Goal: Find contact information: Find contact information

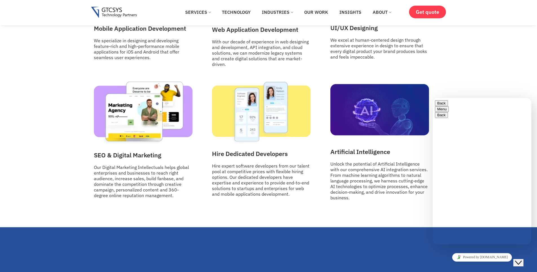
scroll to position [744, 0]
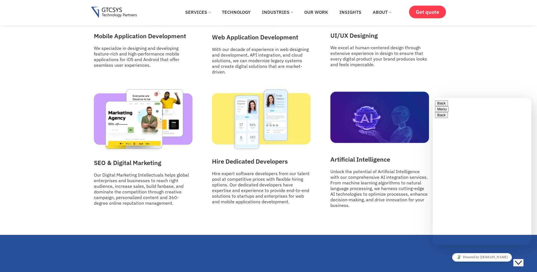
click at [461, 265] on div "Rate this chat Upload File Insert emoji" at bounding box center [482, 273] width 94 height 17
click at [462, 265] on textarea at bounding box center [460, 267] width 51 height 5
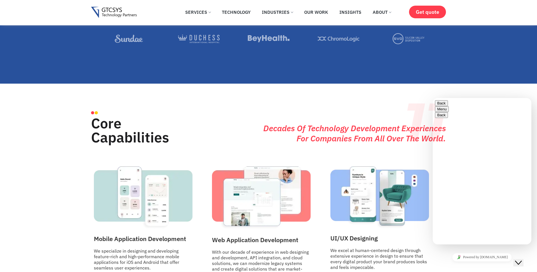
click at [469, 265] on textarea at bounding box center [460, 267] width 51 height 5
type textarea "hi"
drag, startPoint x: 519, startPoint y: 211, endPoint x: 526, endPoint y: 210, distance: 7.5
click at [499, 269] on div "12:44 hi" at bounding box center [482, 276] width 94 height 15
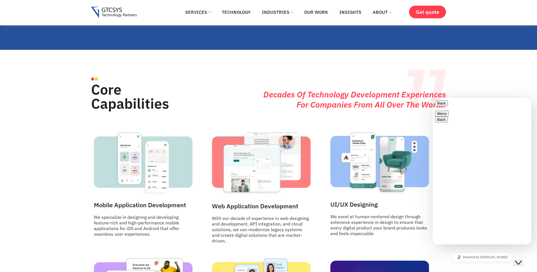
scroll to position [744, 0]
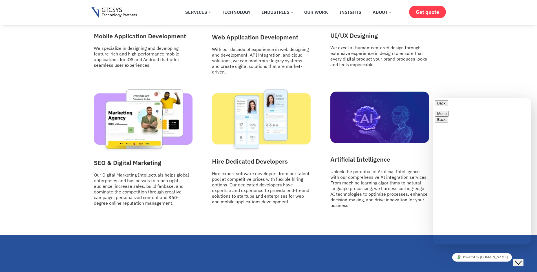
click at [446, 105] on span "primary" at bounding box center [446, 103] width 0 height 4
click at [449, 111] on button "Menu" at bounding box center [442, 114] width 14 height 6
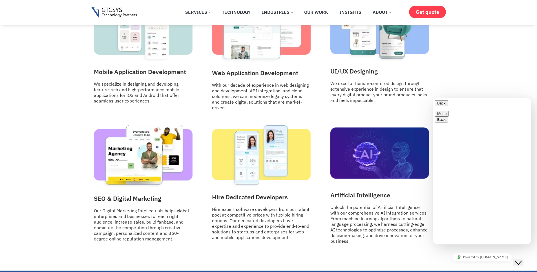
scroll to position [676, 0]
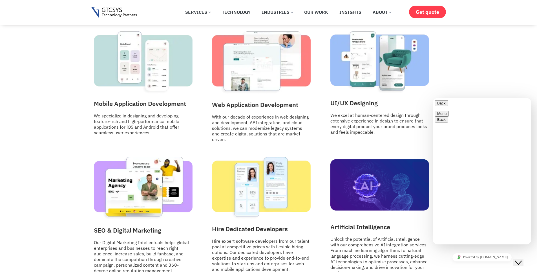
drag, startPoint x: 485, startPoint y: 191, endPoint x: 499, endPoint y: 192, distance: 13.9
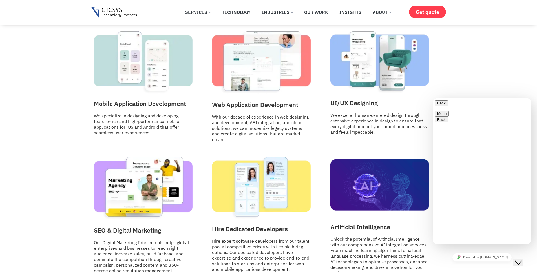
drag, startPoint x: 489, startPoint y: 205, endPoint x: 498, endPoint y: 205, distance: 9.6
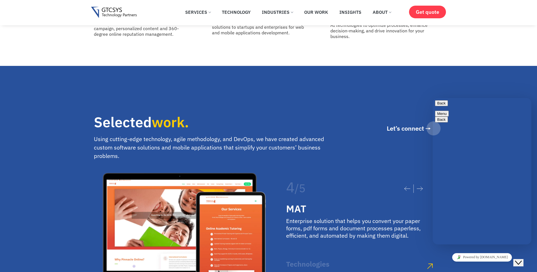
scroll to position [1116, 0]
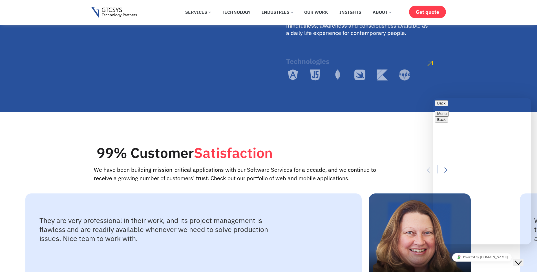
click at [387, 141] on div at bounding box center [413, 164] width 66 height 49
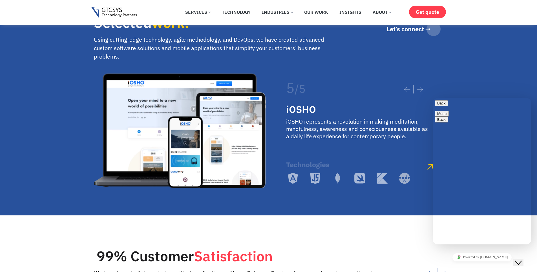
scroll to position [947, 0]
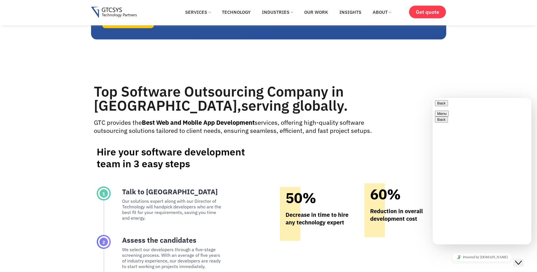
scroll to position [3004, 0]
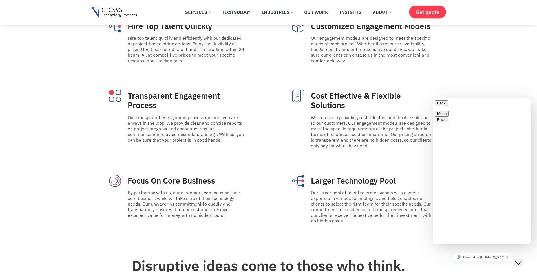
click at [438, 106] on button "Back" at bounding box center [441, 103] width 13 height 6
drag, startPoint x: 508, startPoint y: 237, endPoint x: 459, endPoint y: 231, distance: 49.4
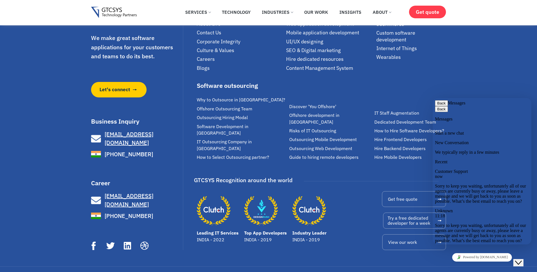
scroll to position [3937, 0]
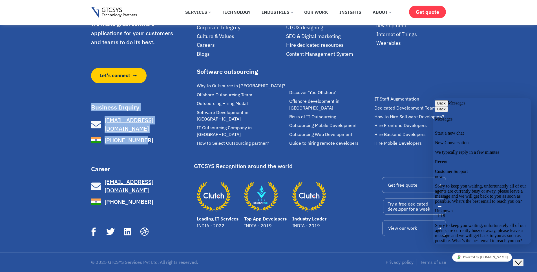
drag, startPoint x: 85, startPoint y: 118, endPoint x: 140, endPoint y: 147, distance: 62.9
click at [140, 147] on div "We make great software applications for your customers and teams to do its best…" at bounding box center [268, 113] width 537 height 279
click at [77, 120] on div "We make great software applications for your customers and teams to do its best…" at bounding box center [268, 113] width 537 height 279
click at [157, 145] on link "[PHONE_NUMBER]" at bounding box center [136, 140] width 91 height 10
click at [160, 145] on link "[PHONE_NUMBER]" at bounding box center [136, 140] width 91 height 10
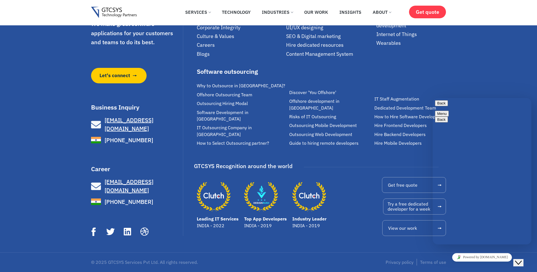
drag, startPoint x: 81, startPoint y: 130, endPoint x: 167, endPoint y: 154, distance: 90.1
click at [167, 154] on div "We make great software applications for your customers and teams to do its best…" at bounding box center [268, 113] width 537 height 279
copy ul "info@gtcsys.com +91 977 300 8394"
click at [146, 129] on div "Business Inquiry info@gtcsys.com +91 977 300 8394 info@gtcsys.com +1 (929) 526-…" at bounding box center [136, 124] width 91 height 41
drag, startPoint x: 140, startPoint y: 126, endPoint x: 90, endPoint y: 122, distance: 50.6
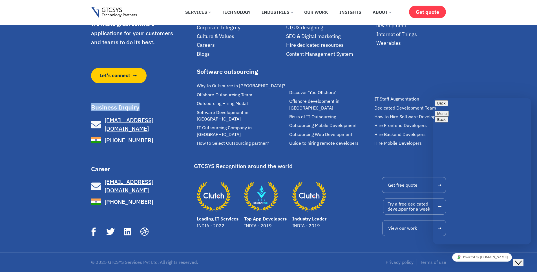
click at [90, 122] on div "We make great software applications for your customers and teams to do its best…" at bounding box center [268, 113] width 537 height 279
copy h3 "Business Inquiry"
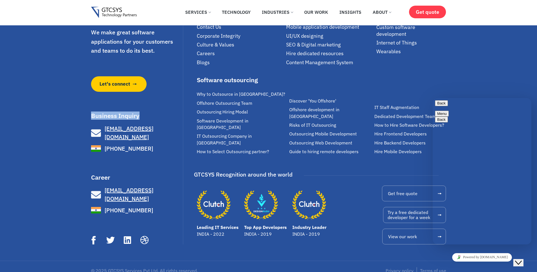
scroll to position [3904, 0]
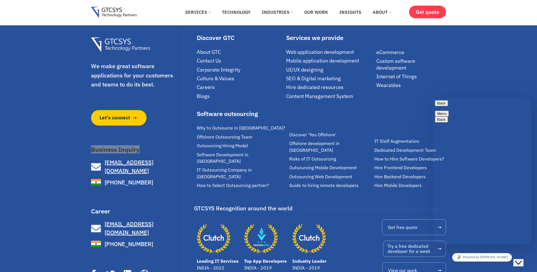
click at [449, 111] on button "Menu" at bounding box center [442, 114] width 14 height 6
click at [443, 104] on button "Back" at bounding box center [441, 103] width 13 height 6
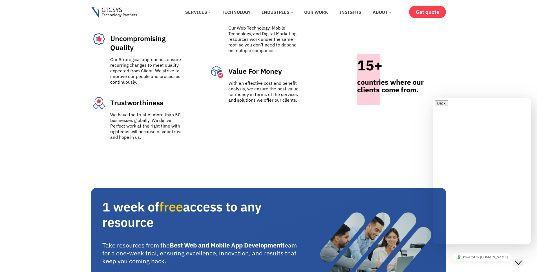
scroll to position [2315, 0]
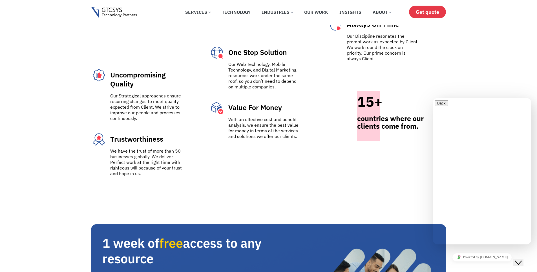
click at [416, 14] on span "Get quote" at bounding box center [427, 12] width 23 height 6
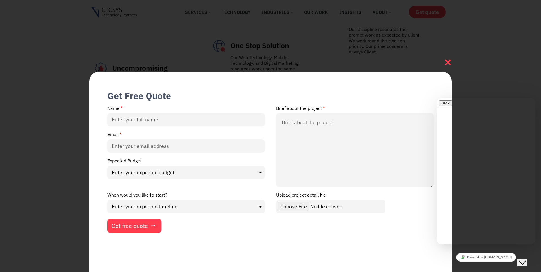
click at [448, 58] on div at bounding box center [448, 61] width 8 height 9
click at [449, 61] on icon at bounding box center [448, 63] width 6 height 6
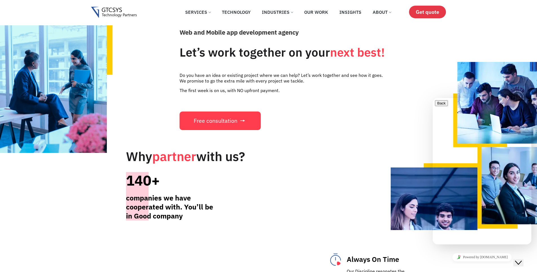
scroll to position [2044, 0]
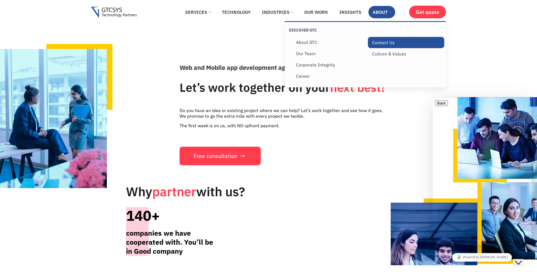
click at [397, 47] on link "Contact Us" at bounding box center [406, 42] width 76 height 11
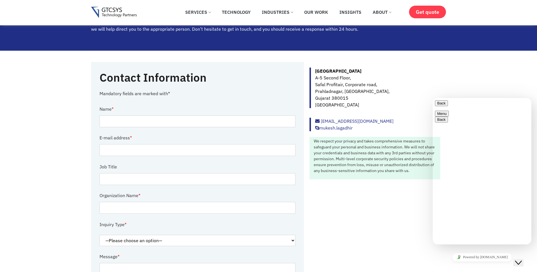
click at [441, 104] on button "Back" at bounding box center [441, 103] width 13 height 6
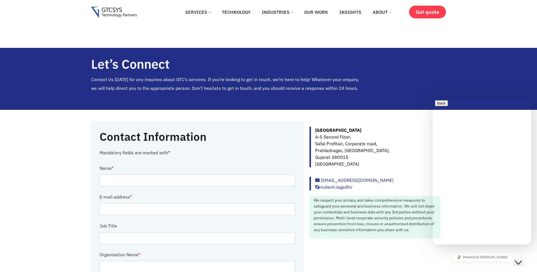
click at [523, 259] on button "Close Chat This icon closes the chat window." at bounding box center [518, 262] width 10 height 7
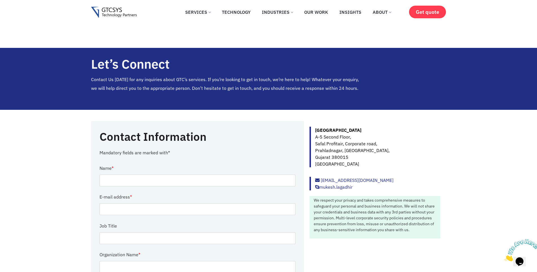
click at [523, 257] on img at bounding box center [521, 250] width 35 height 22
